Goal: Task Accomplishment & Management: Complete application form

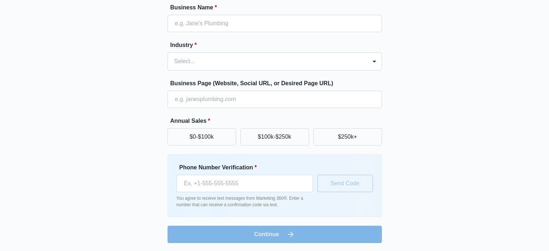
scroll to position [72, 0]
click at [239, 184] on input "Phone Number Verification *" at bounding box center [245, 182] width 137 height 17
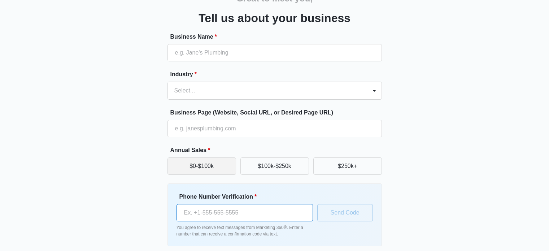
scroll to position [36, 0]
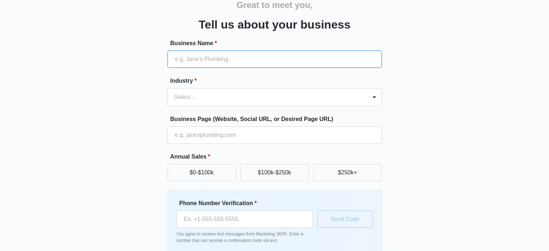
click at [203, 58] on input "Business Name *" at bounding box center [275, 59] width 215 height 17
click at [183, 94] on div at bounding box center [265, 97] width 183 height 10
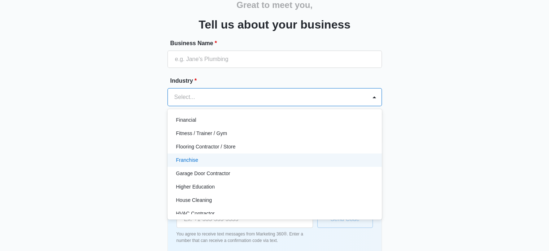
scroll to position [289, 0]
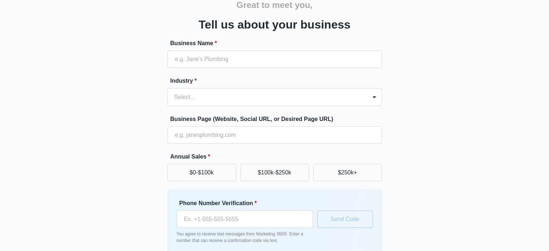
click at [90, 124] on div "Great to meet you, Tell us about your business Business Name * Industry * Selec…" at bounding box center [274, 132] width 433 height 293
click at [200, 135] on input "Business Page (Website, Social URL, or Desired Page URL)" at bounding box center [275, 134] width 215 height 17
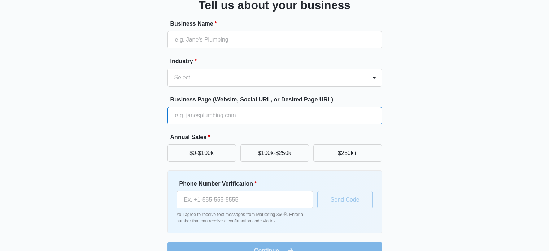
scroll to position [36, 0]
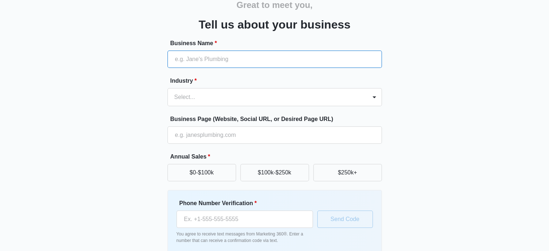
click at [208, 57] on input "Business Name *" at bounding box center [275, 59] width 215 height 17
click at [118, 60] on div "Great to meet you, Tell us about your business Business Name * Industry * Selec…" at bounding box center [274, 132] width 433 height 293
click at [202, 57] on input "Business Name *" at bounding box center [275, 59] width 215 height 17
paste input "OCFR"
type input "OCFR"
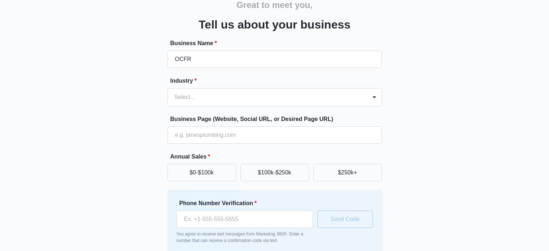
click at [194, 88] on div "Industry * Select..." at bounding box center [275, 92] width 215 height 30
click at [194, 93] on div at bounding box center [265, 97] width 183 height 10
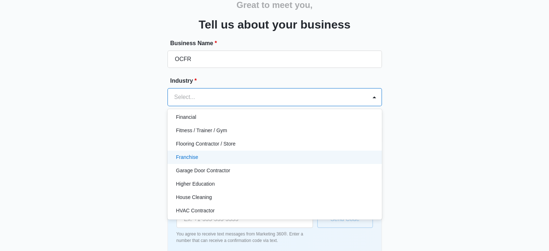
scroll to position [234, 0]
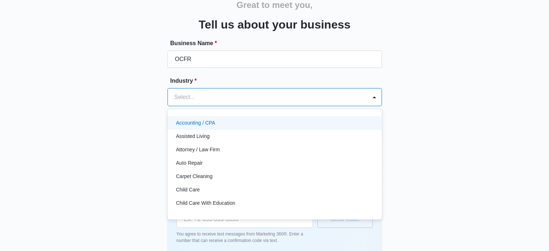
click at [218, 100] on div at bounding box center [265, 97] width 183 height 10
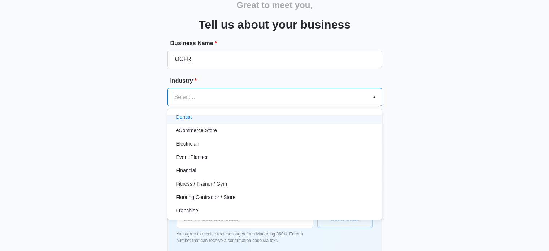
scroll to position [181, 0]
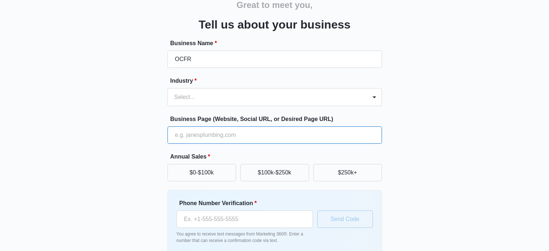
click at [222, 133] on input "Business Page (Website, Social URL, or Desired Page URL)" at bounding box center [275, 134] width 215 height 17
click at [218, 137] on input "Business Page (Website, Social URL, or Desired Page URL)" at bounding box center [275, 134] width 215 height 17
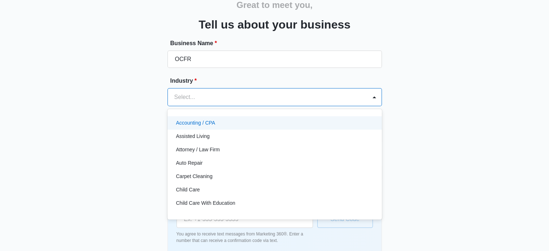
click at [201, 95] on div at bounding box center [265, 97] width 183 height 10
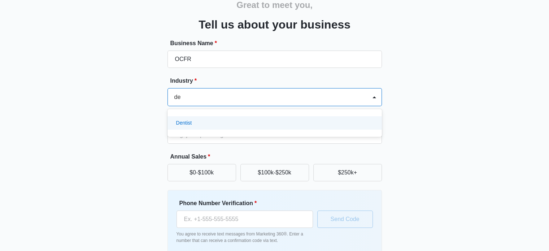
type input "d"
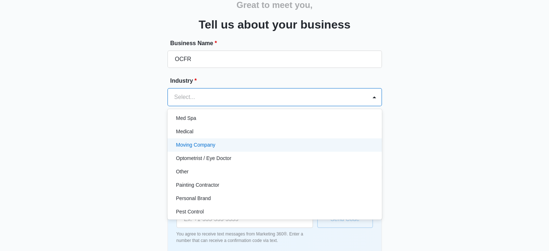
scroll to position [397, 0]
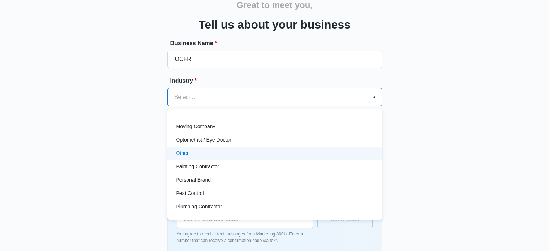
click at [218, 155] on div "Other" at bounding box center [274, 154] width 196 height 8
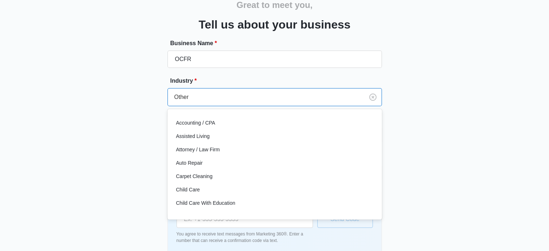
click at [207, 101] on div at bounding box center [264, 97] width 181 height 10
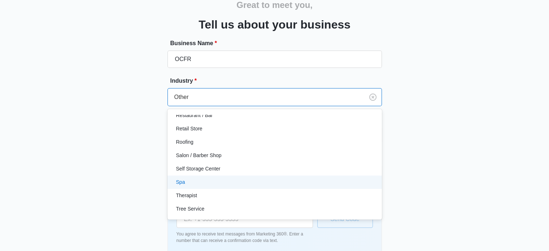
scroll to position [559, 0]
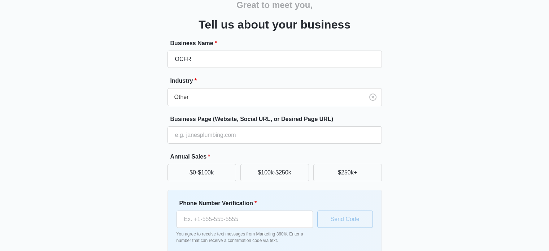
click at [131, 184] on div "Great to meet you, Tell us about your business Business Name * OCFR Industry * …" at bounding box center [274, 132] width 433 height 293
click at [196, 51] on div "Business Name * OCFR" at bounding box center [275, 53] width 215 height 29
click at [202, 138] on input "Business Page (Website, Social URL, or Desired Page URL)" at bounding box center [275, 134] width 215 height 17
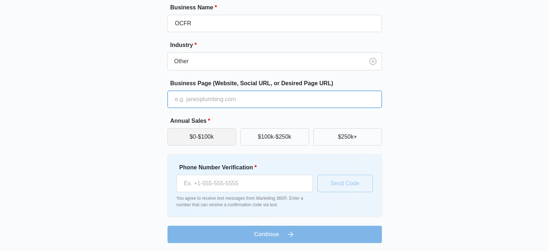
scroll to position [72, 0]
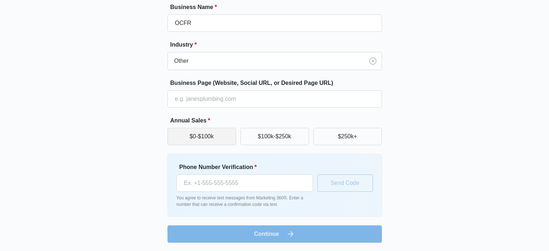
click at [210, 134] on button "$0-$100k" at bounding box center [202, 136] width 69 height 17
click at [222, 203] on p "You agree to receive text messages from Marketing 360®. Enter a number that can…" at bounding box center [245, 201] width 137 height 13
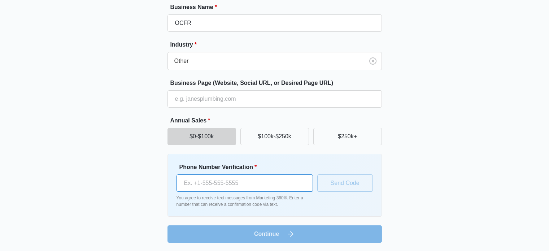
click at [218, 186] on input "Phone Number Verification *" at bounding box center [245, 182] width 137 height 17
type input "[PHONE_NUMBER]"
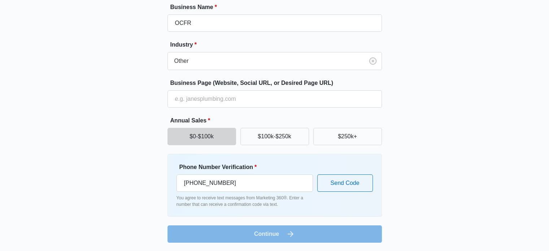
click at [290, 241] on form "Business Name * OCFR Industry * Other Business Page (Website, Social URL, or De…" at bounding box center [275, 123] width 215 height 240
click at [290, 231] on form "Business Name * OCFR Industry * Other Business Page (Website, Social URL, or De…" at bounding box center [275, 123] width 215 height 240
click at [332, 186] on button "Send Code" at bounding box center [345, 182] width 56 height 17
click at [281, 235] on form "Business Name * OCFR Industry * Other Business Page (Website, Social URL, or De…" at bounding box center [275, 123] width 215 height 240
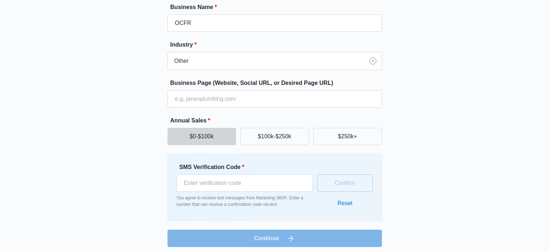
click at [239, 121] on label "Annual Sales *" at bounding box center [277, 120] width 215 height 9
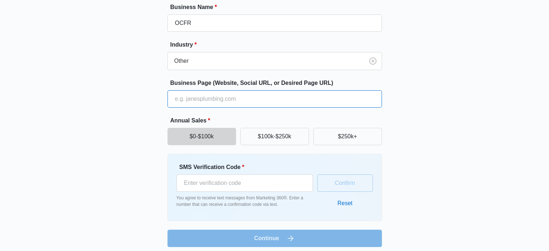
click at [247, 103] on input "Business Page (Website, Social URL, or Desired Page URL)" at bounding box center [275, 98] width 215 height 17
click at [215, 97] on input "Business Page (Website, Social URL, or Desired Page URL)" at bounding box center [275, 98] width 215 height 17
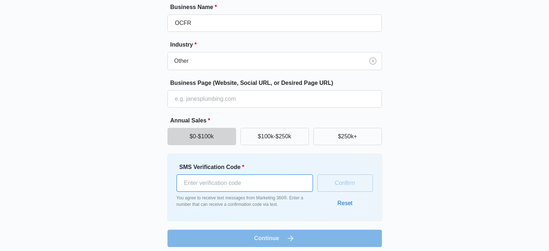
click at [263, 191] on input "SMS Verification Code *" at bounding box center [245, 182] width 137 height 17
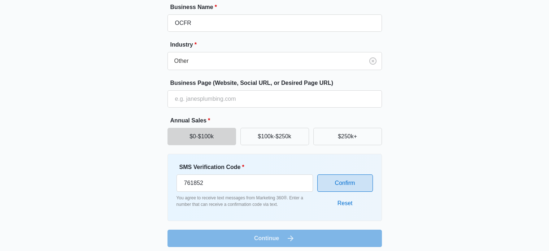
click at [340, 181] on button "Confirm" at bounding box center [345, 182] width 56 height 17
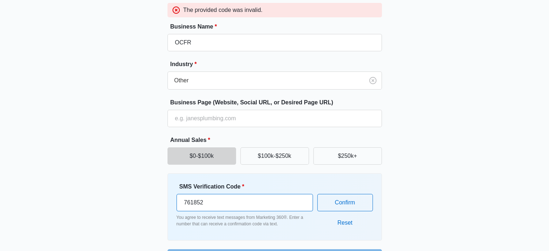
click at [227, 180] on div "SMS Verification Code * 761852 You agree to receive text messages from Marketin…" at bounding box center [275, 206] width 215 height 67
type input "761851"
click at [335, 207] on button "Confirm" at bounding box center [345, 202] width 56 height 17
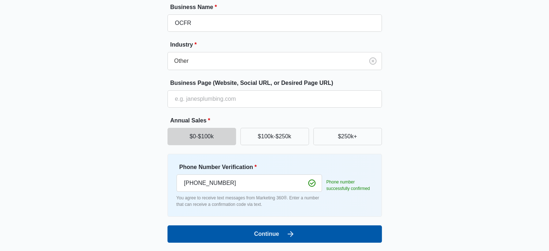
click at [289, 229] on button "Continue" at bounding box center [275, 233] width 215 height 17
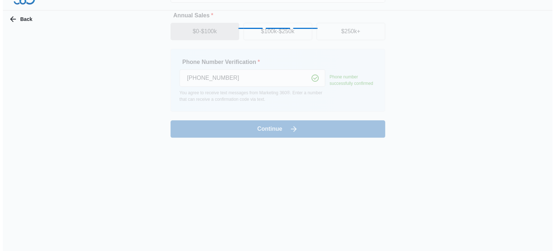
scroll to position [0, 0]
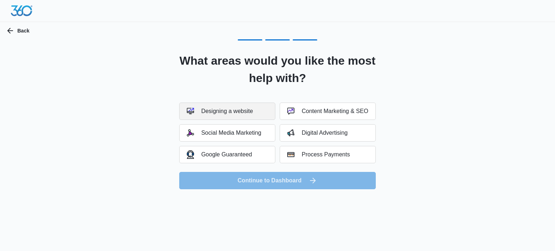
click at [259, 112] on button "Designing a website" at bounding box center [227, 111] width 96 height 17
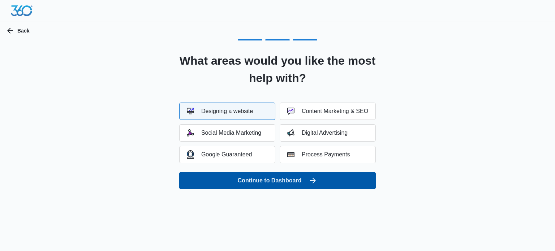
click at [283, 182] on button "Continue to Dashboard" at bounding box center [277, 180] width 196 height 17
